Goal: Navigation & Orientation: Understand site structure

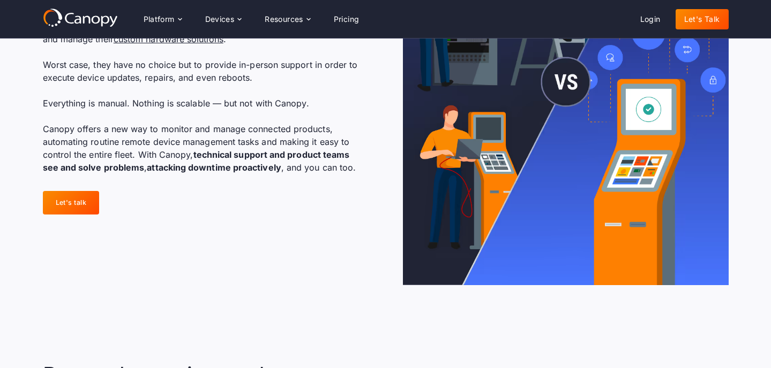
scroll to position [812, 0]
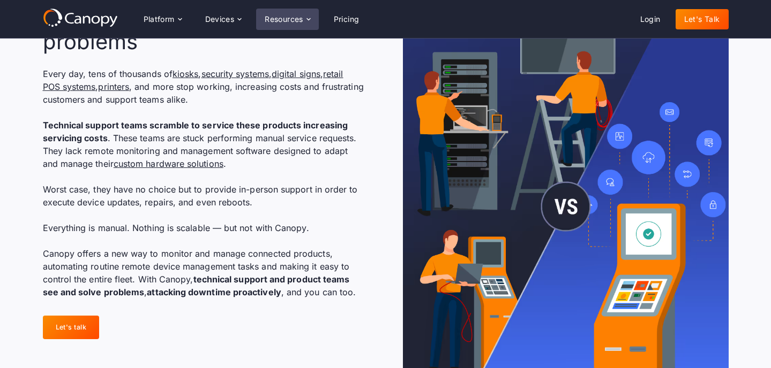
click at [311, 12] on div "Resources" at bounding box center [287, 19] width 62 height 21
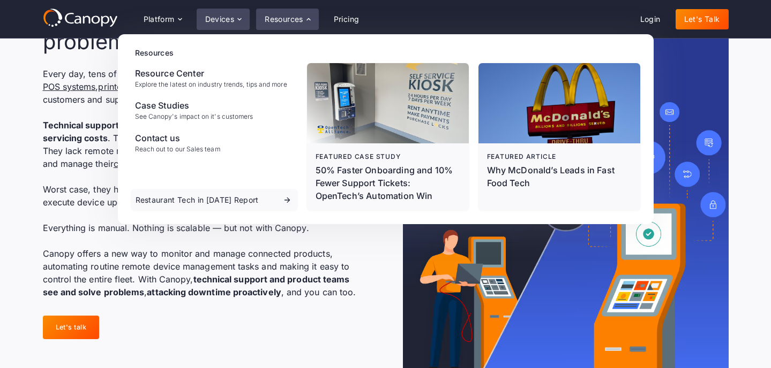
click at [225, 23] on div "Devices" at bounding box center [219, 19] width 29 height 7
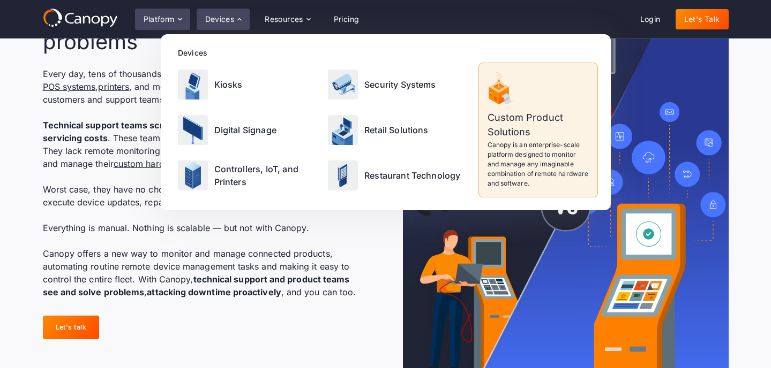
click at [176, 20] on icon at bounding box center [180, 19] width 9 height 9
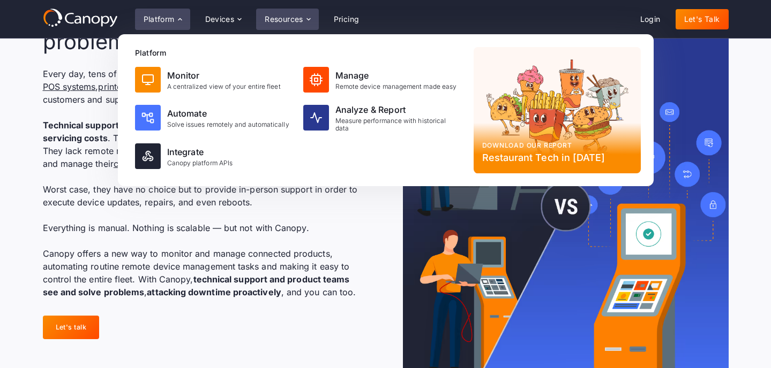
click at [301, 18] on div "Resources" at bounding box center [284, 19] width 39 height 7
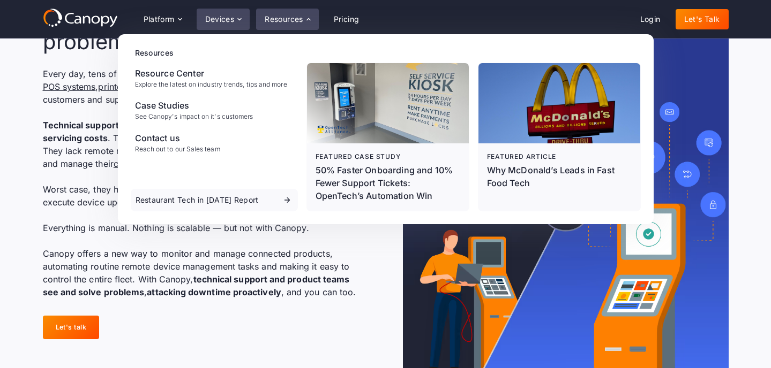
click at [227, 18] on div "Devices" at bounding box center [219, 19] width 29 height 7
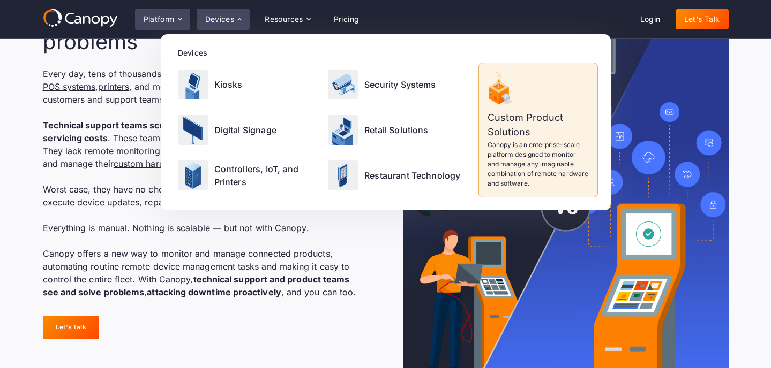
click at [163, 19] on div "Platform" at bounding box center [159, 19] width 31 height 7
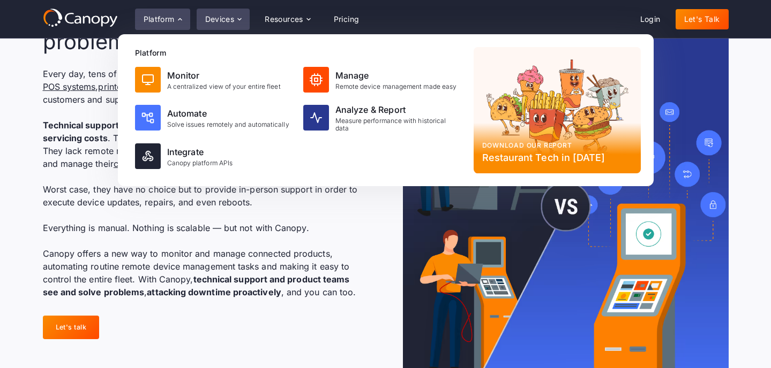
click at [217, 26] on div "Devices" at bounding box center [224, 19] width 54 height 21
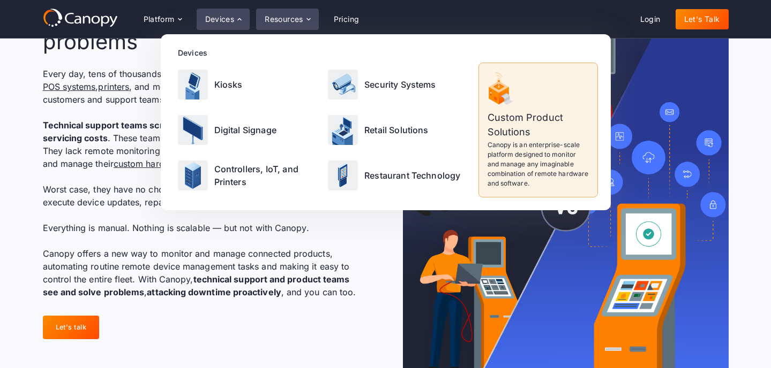
click at [285, 12] on div "Resources" at bounding box center [287, 19] width 62 height 21
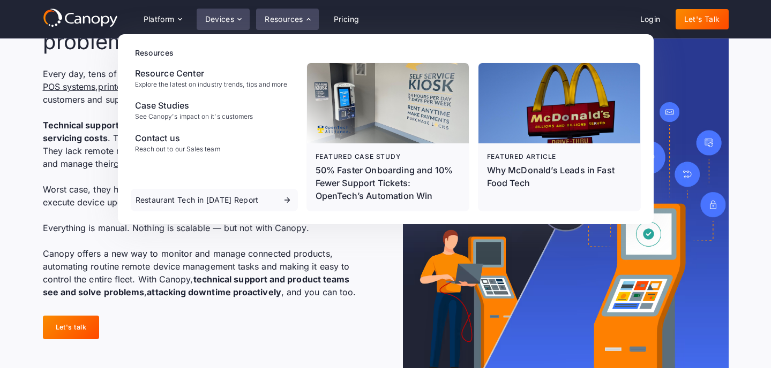
click at [237, 18] on icon at bounding box center [239, 19] width 9 height 9
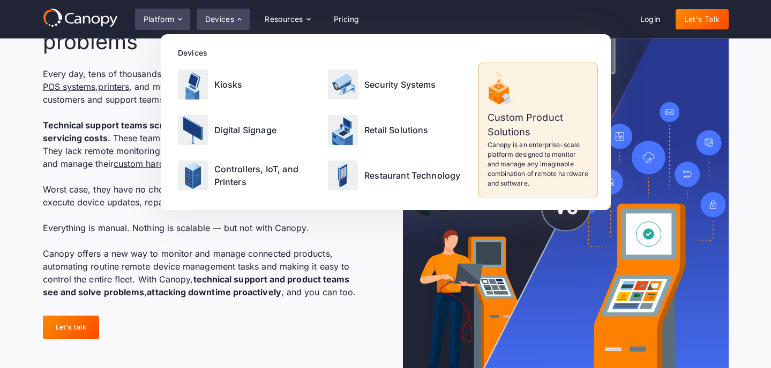
click at [185, 20] on div "Platform" at bounding box center [162, 19] width 55 height 21
